Goal: Task Accomplishment & Management: Manage account settings

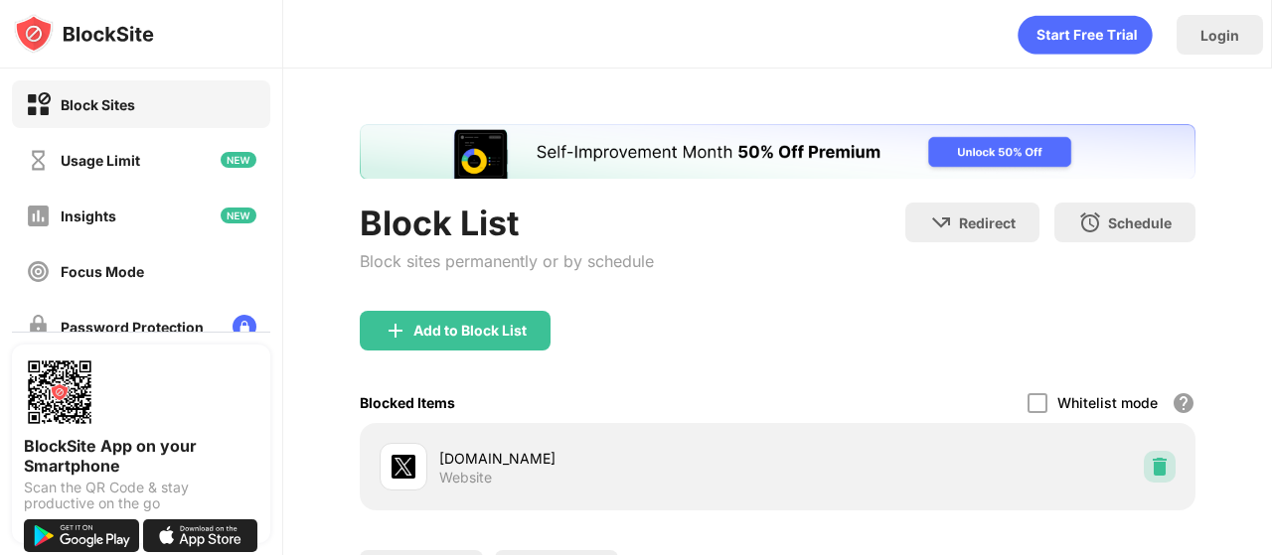
click at [1144, 476] on div at bounding box center [1160, 467] width 32 height 32
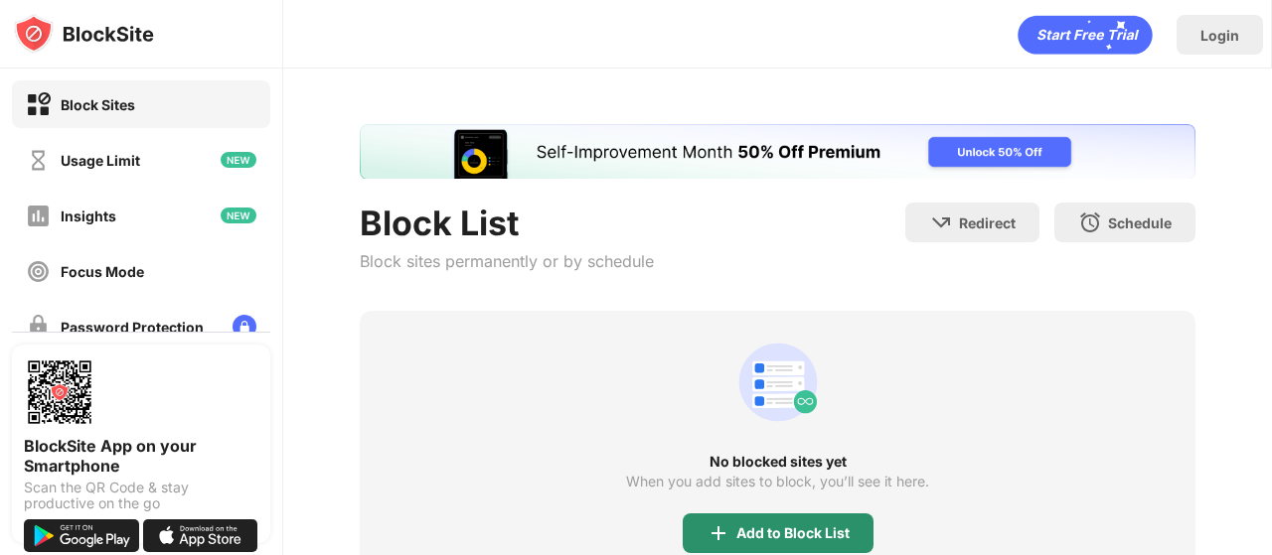
click at [767, 518] on div "Add to Block List" at bounding box center [778, 534] width 191 height 40
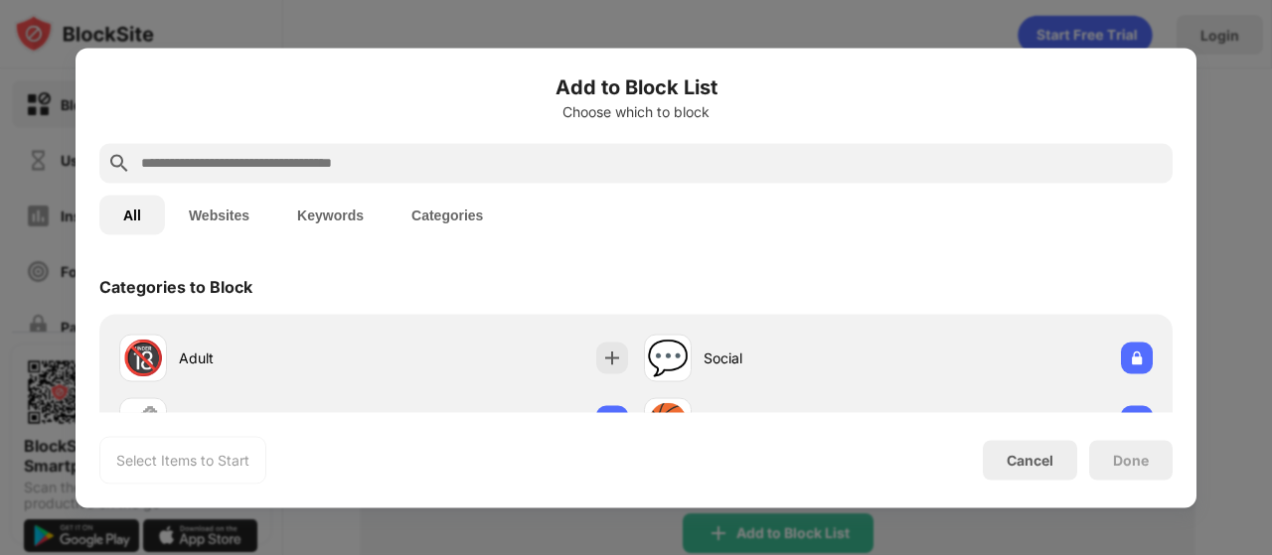
click at [237, 213] on button "Websites" at bounding box center [219, 215] width 108 height 40
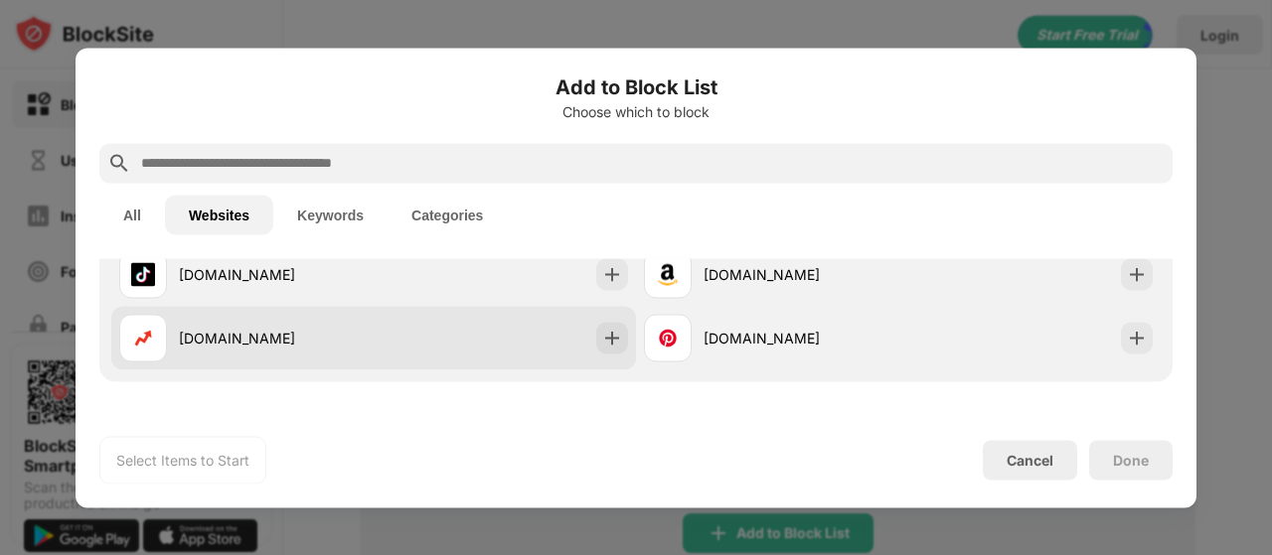
scroll to position [218, 0]
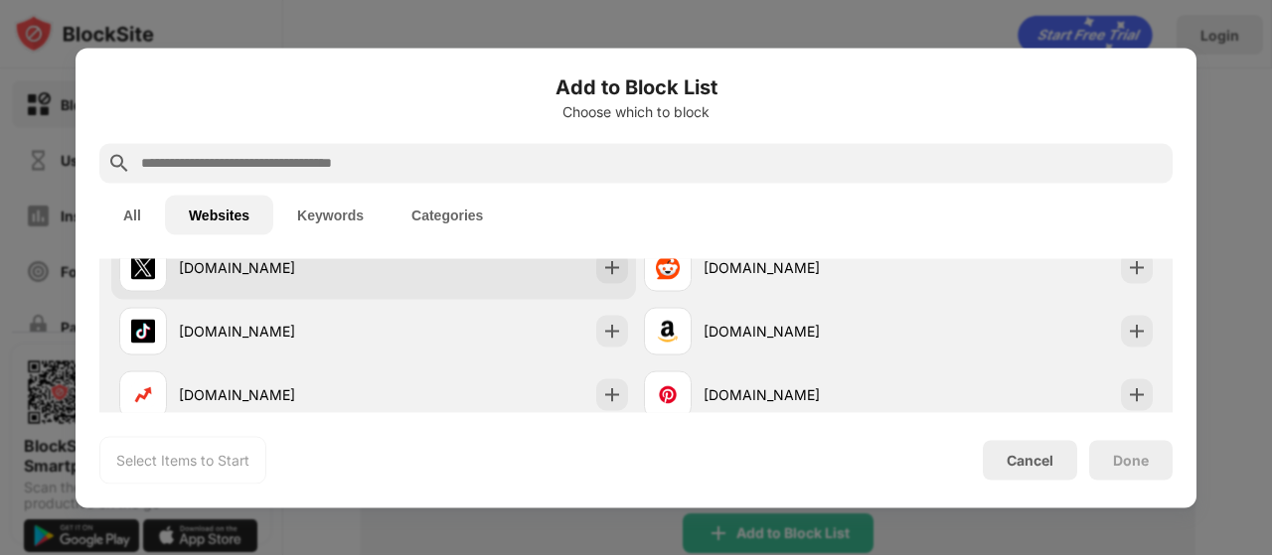
click at [319, 277] on div "x.com" at bounding box center [276, 267] width 195 height 21
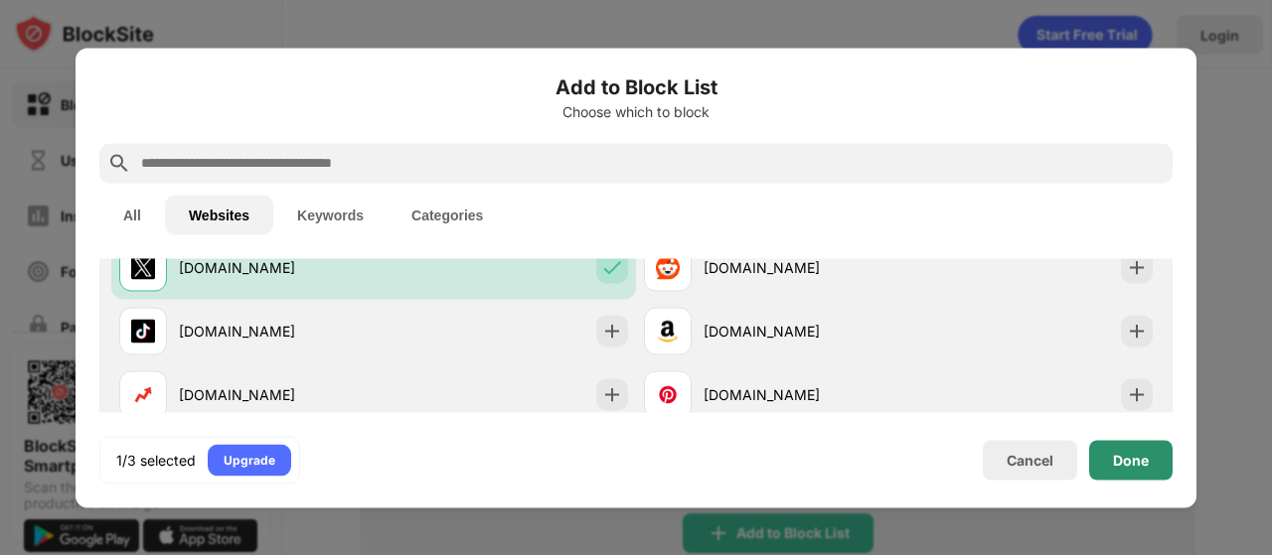
click at [1101, 470] on div "Done" at bounding box center [1130, 460] width 83 height 40
